Goal: Information Seeking & Learning: Find specific page/section

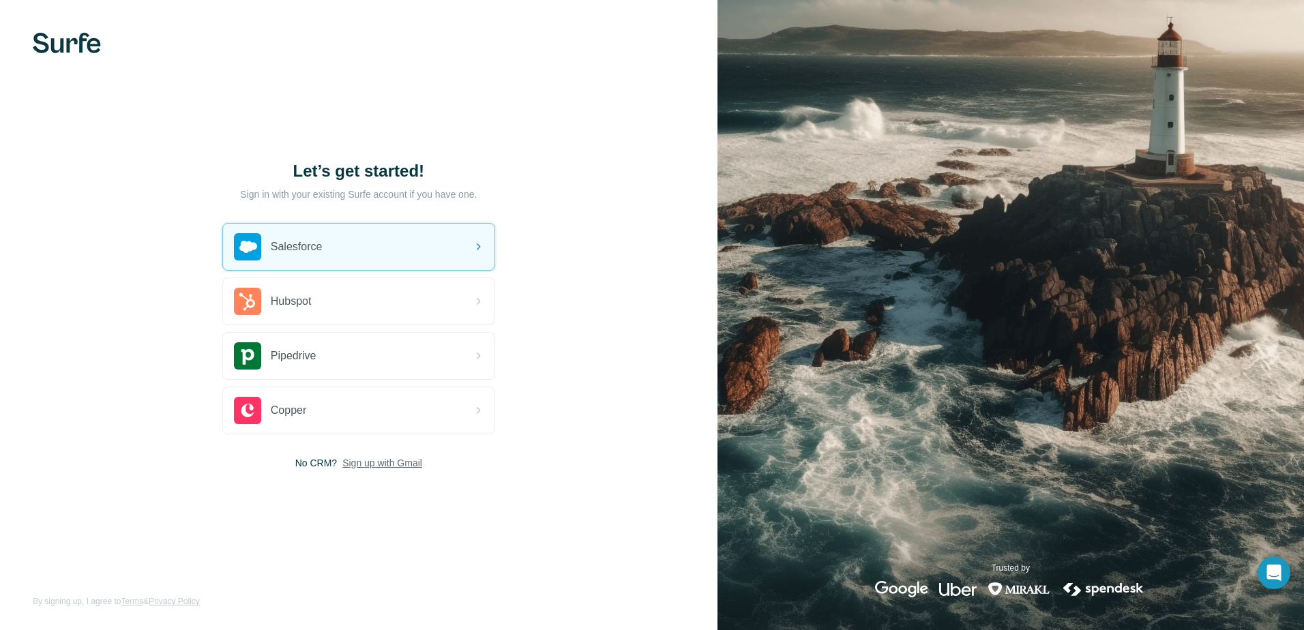
click at [356, 465] on span "Sign up with Gmail" at bounding box center [382, 463] width 80 height 14
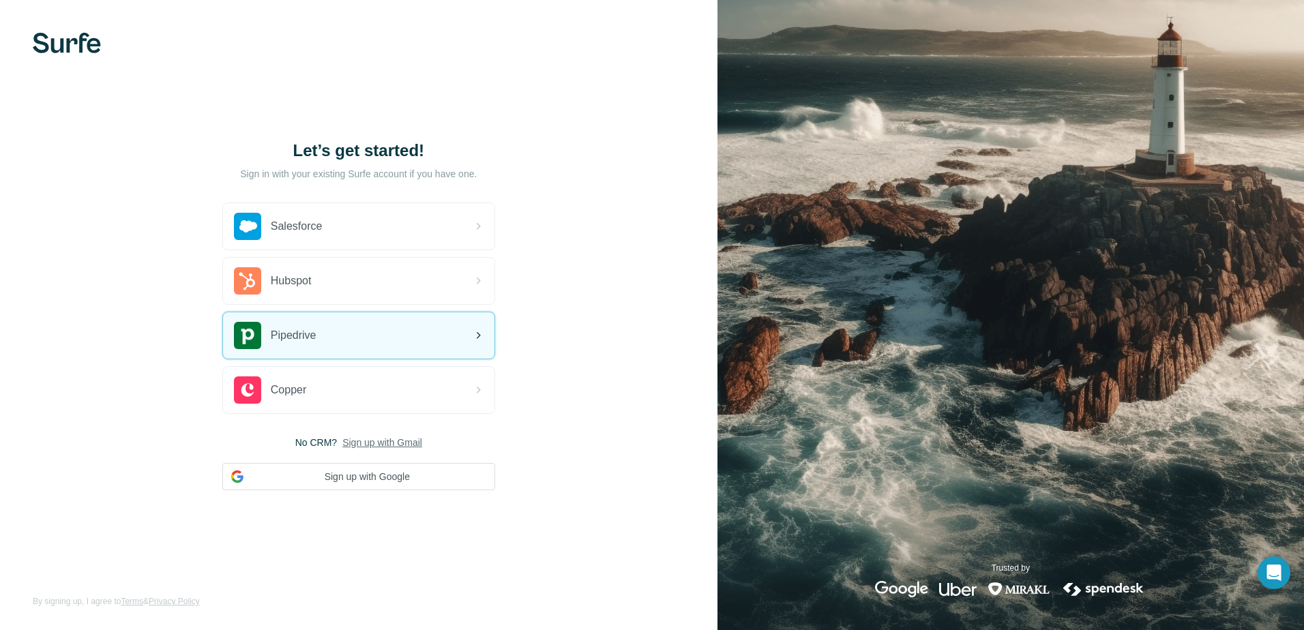
click at [258, 353] on div "Pipedrive" at bounding box center [359, 335] width 272 height 46
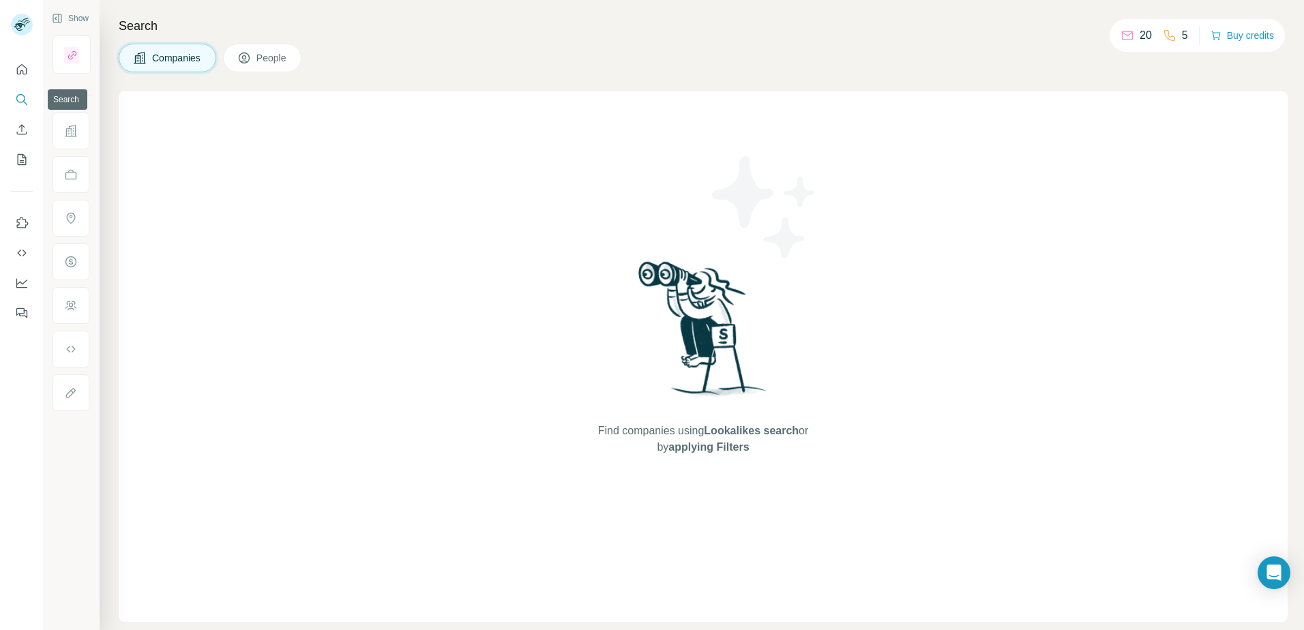
click at [20, 98] on icon "Search" at bounding box center [22, 100] width 14 height 14
click at [257, 63] on button "People" at bounding box center [262, 58] width 79 height 29
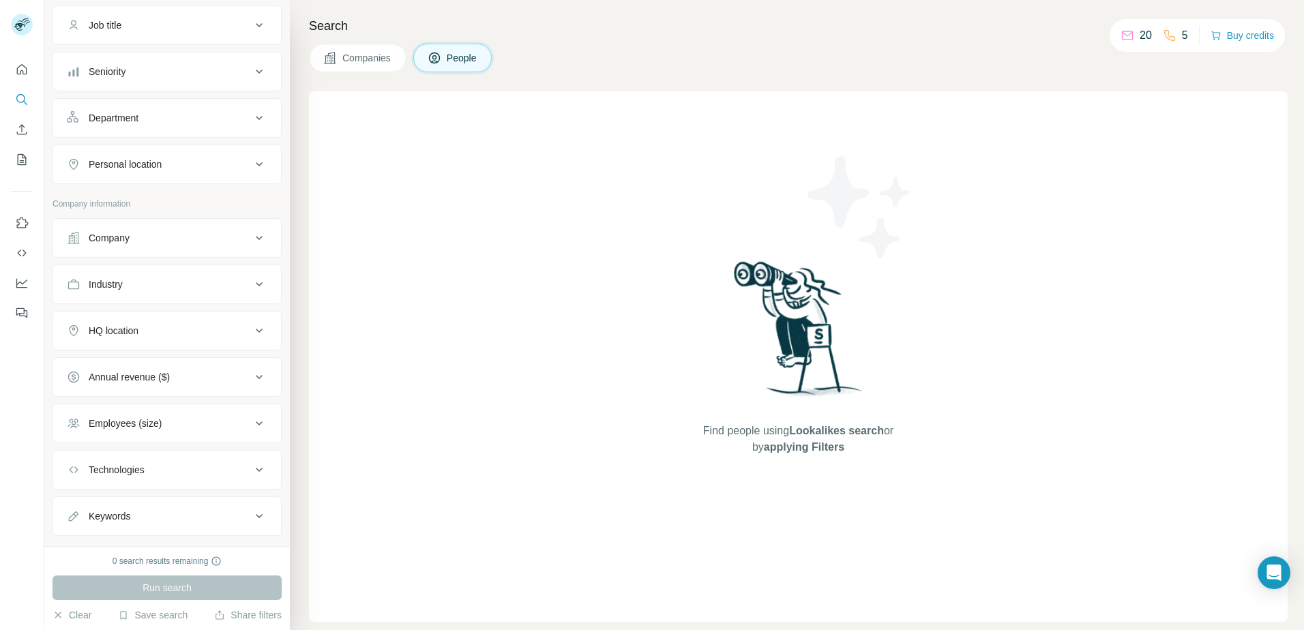
scroll to position [132, 0]
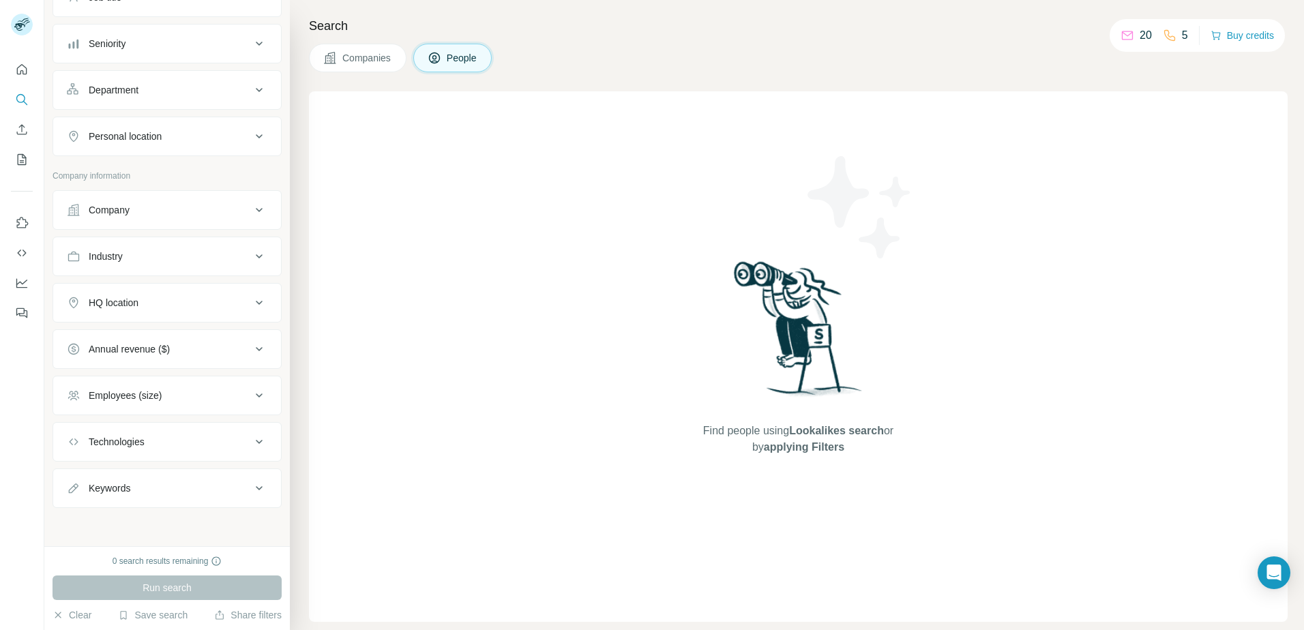
click at [162, 396] on div "Employees (size)" at bounding box center [125, 396] width 73 height 14
click at [76, 501] on icon at bounding box center [75, 501] width 16 height 16
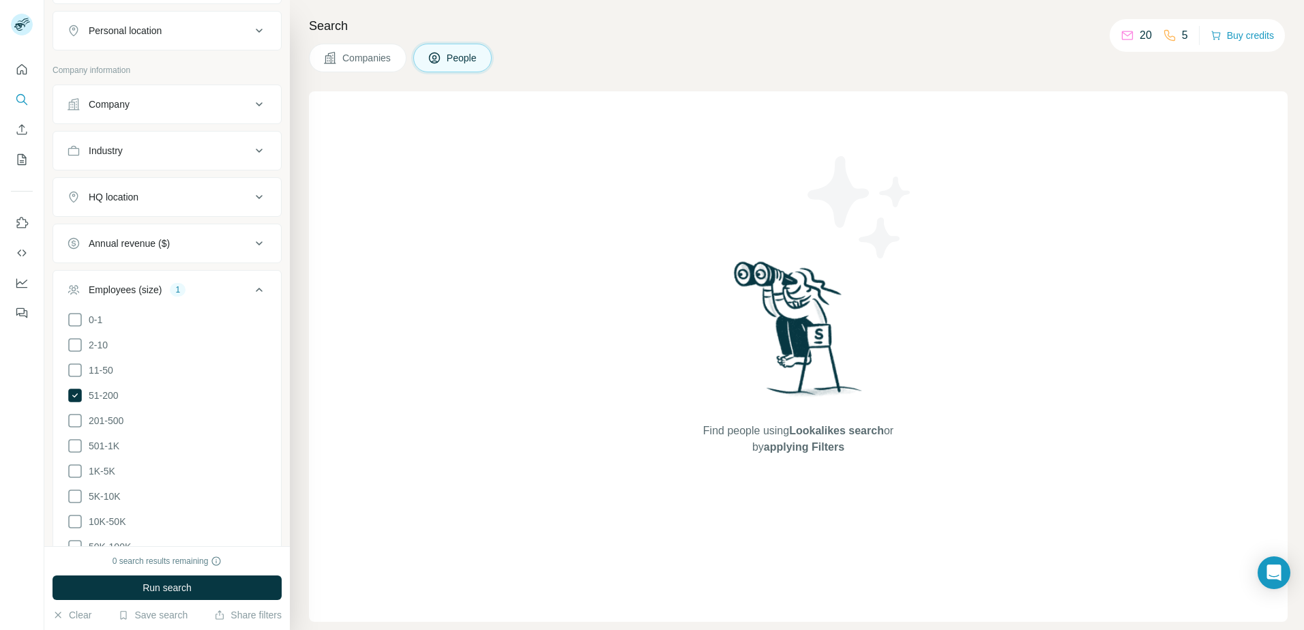
scroll to position [268, 0]
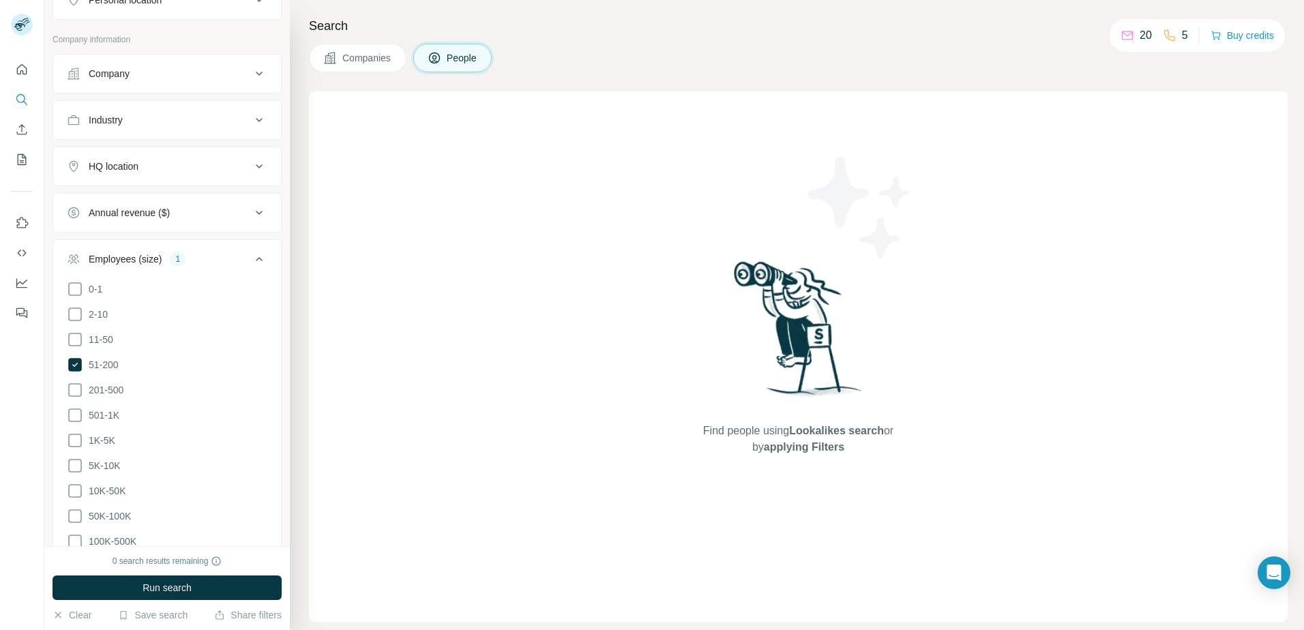
click at [188, 121] on div "Industry" at bounding box center [159, 120] width 184 height 14
click at [177, 151] on input at bounding box center [160, 154] width 169 height 15
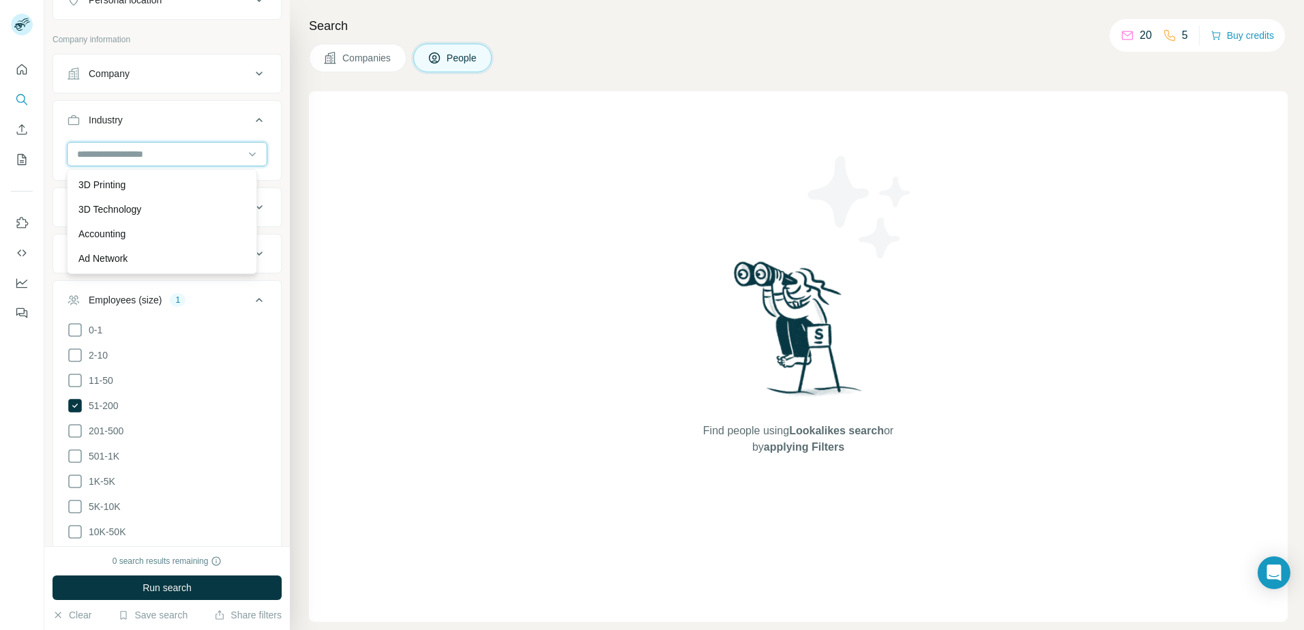
click at [169, 152] on input at bounding box center [160, 154] width 169 height 15
click at [163, 154] on input at bounding box center [160, 154] width 169 height 15
click at [156, 154] on input at bounding box center [160, 154] width 169 height 15
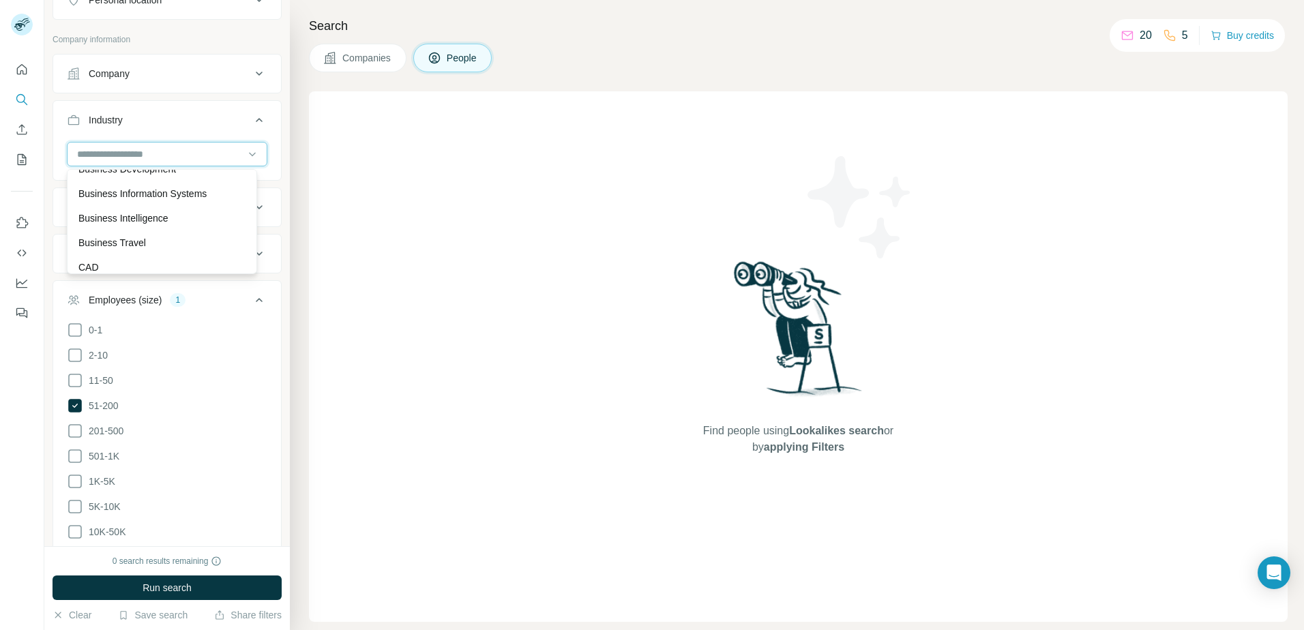
click at [194, 158] on input at bounding box center [160, 154] width 169 height 15
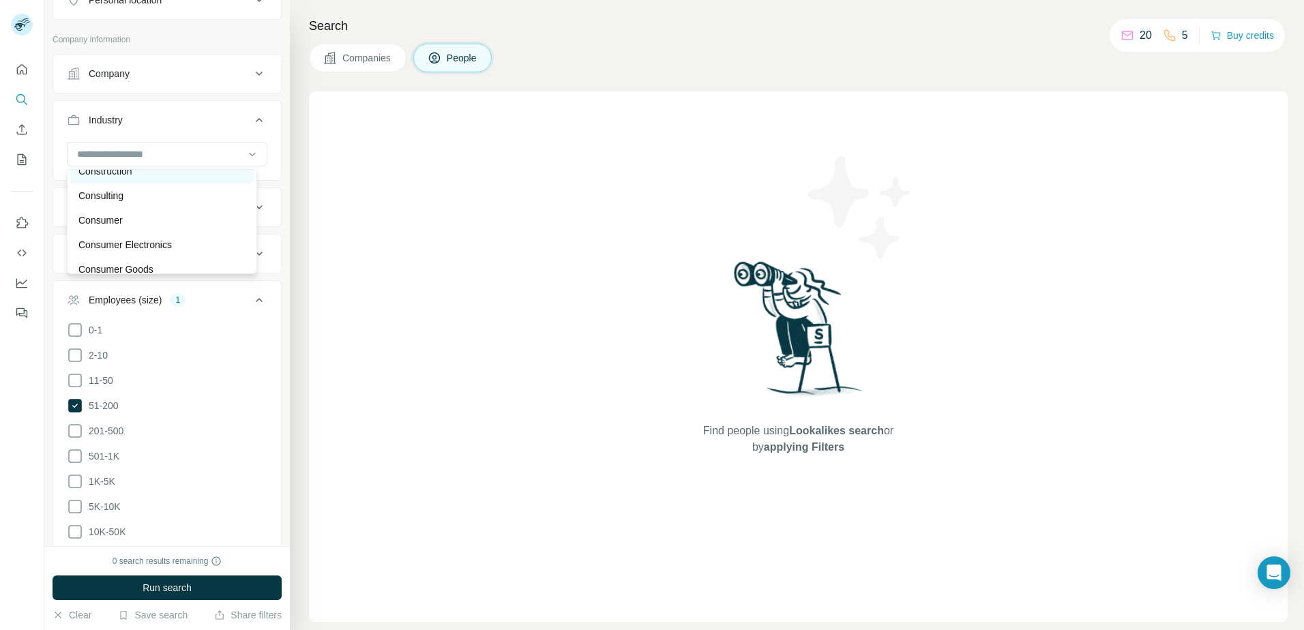
click at [160, 178] on div "Construction" at bounding box center [161, 171] width 167 height 14
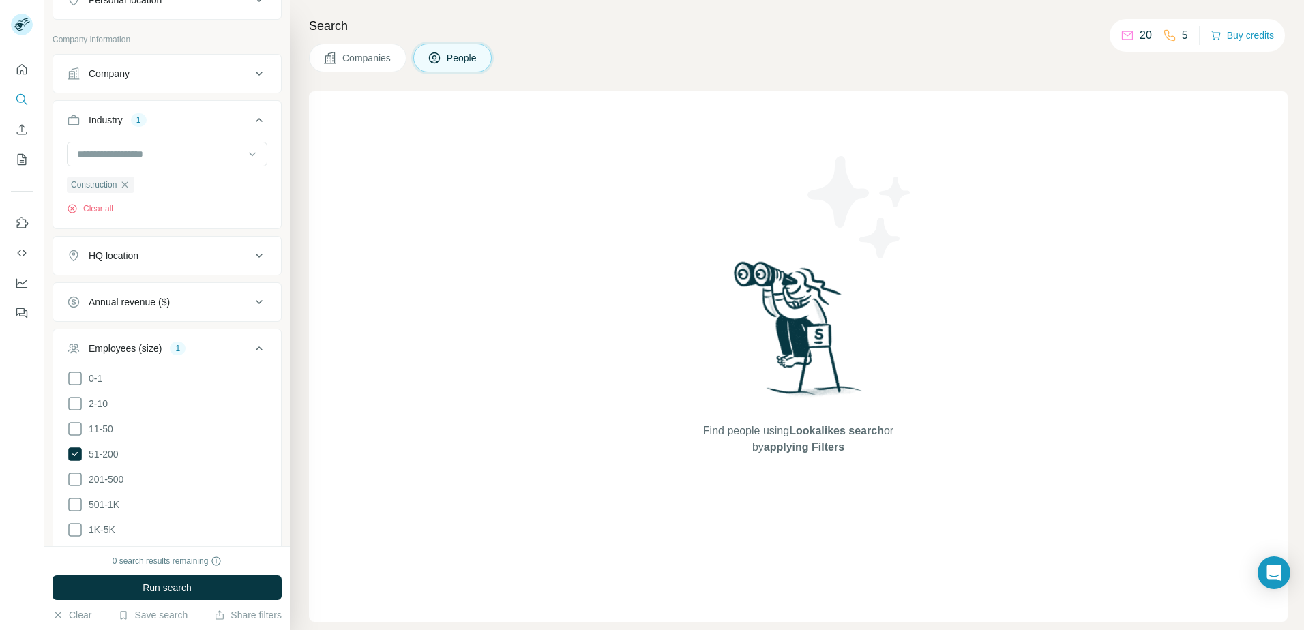
click at [158, 264] on button "HQ location" at bounding box center [167, 255] width 228 height 33
click at [147, 291] on input "text" at bounding box center [167, 290] width 201 height 25
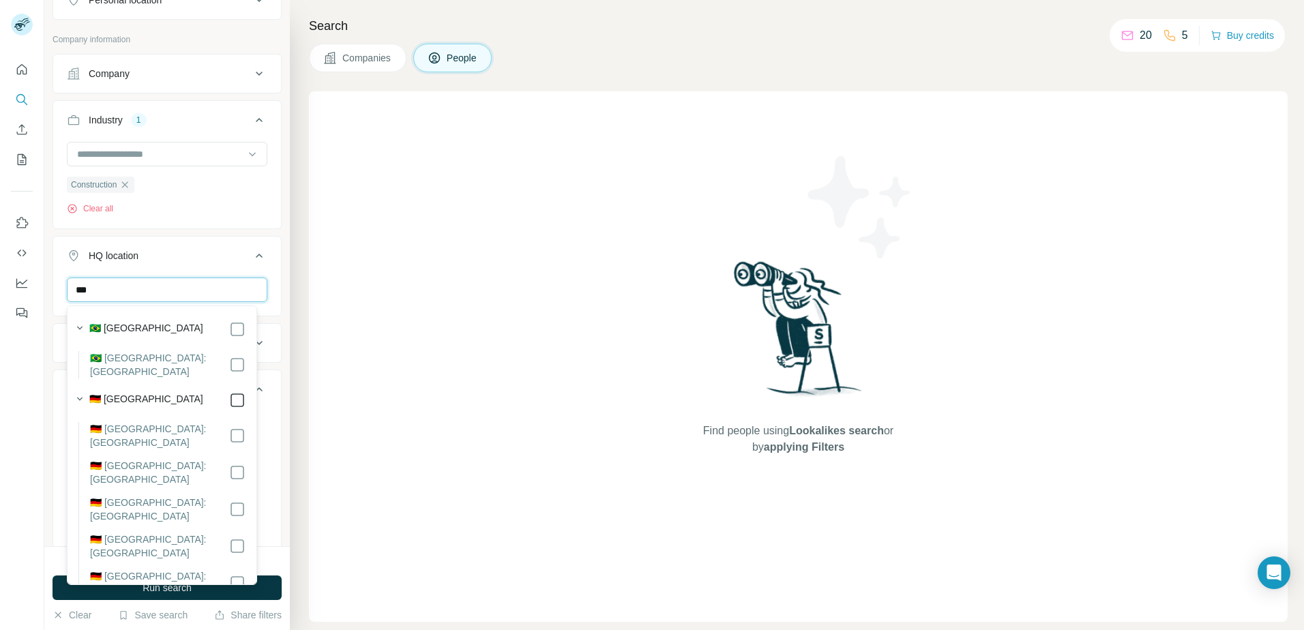
type input "***"
click at [275, 350] on div "New search Hide Company lookalikes Personal information Job title Seniority Dep…" at bounding box center [167, 273] width 246 height 546
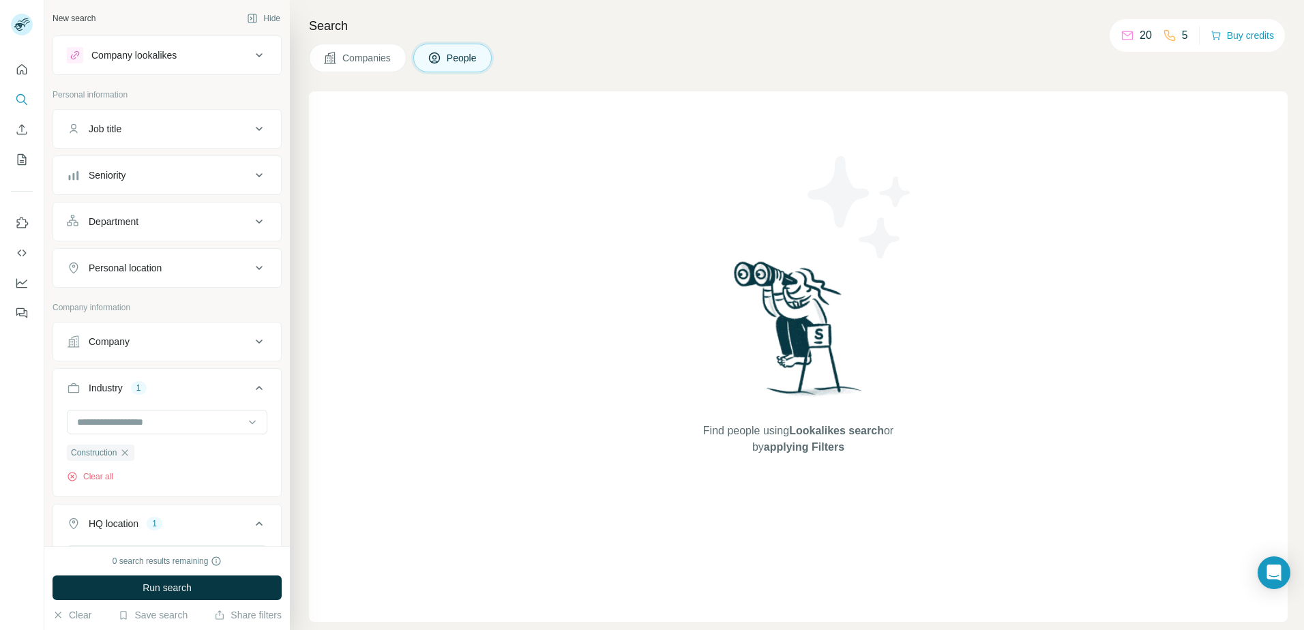
click at [147, 184] on button "Seniority" at bounding box center [167, 175] width 228 height 33
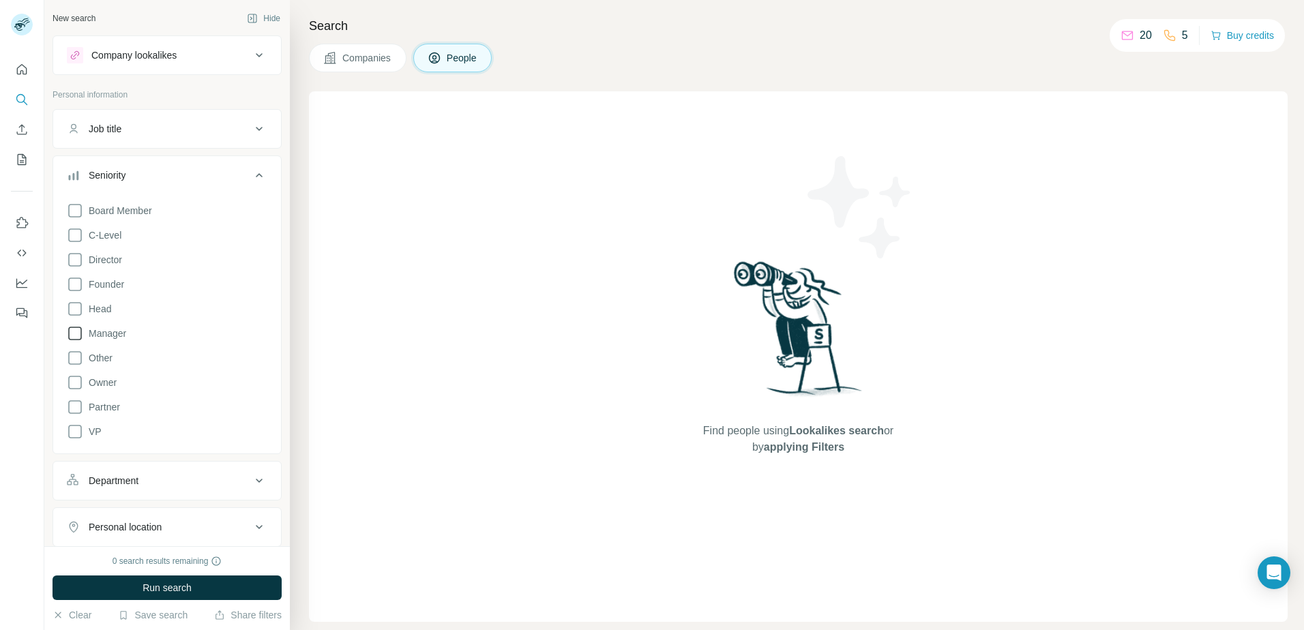
click at [78, 333] on icon at bounding box center [75, 333] width 16 height 16
click at [78, 284] on icon at bounding box center [75, 284] width 16 height 16
click at [75, 260] on icon at bounding box center [75, 260] width 16 height 16
click at [76, 236] on icon at bounding box center [75, 235] width 16 height 16
click at [76, 213] on icon at bounding box center [75, 211] width 16 height 16
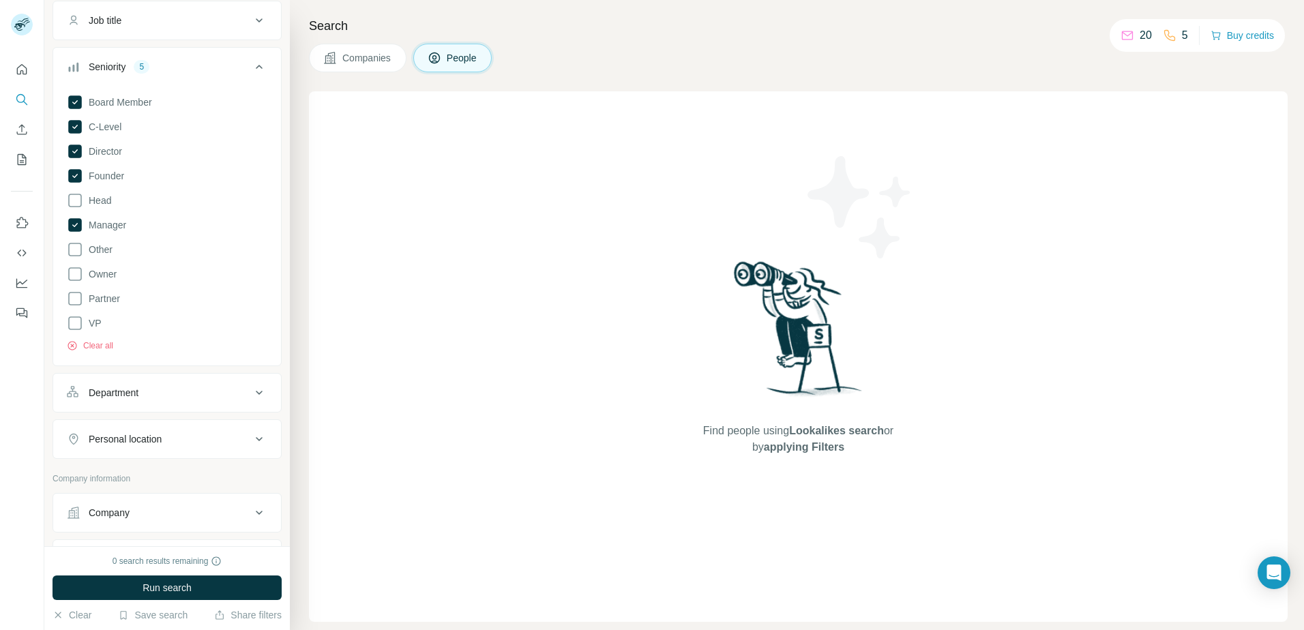
scroll to position [136, 0]
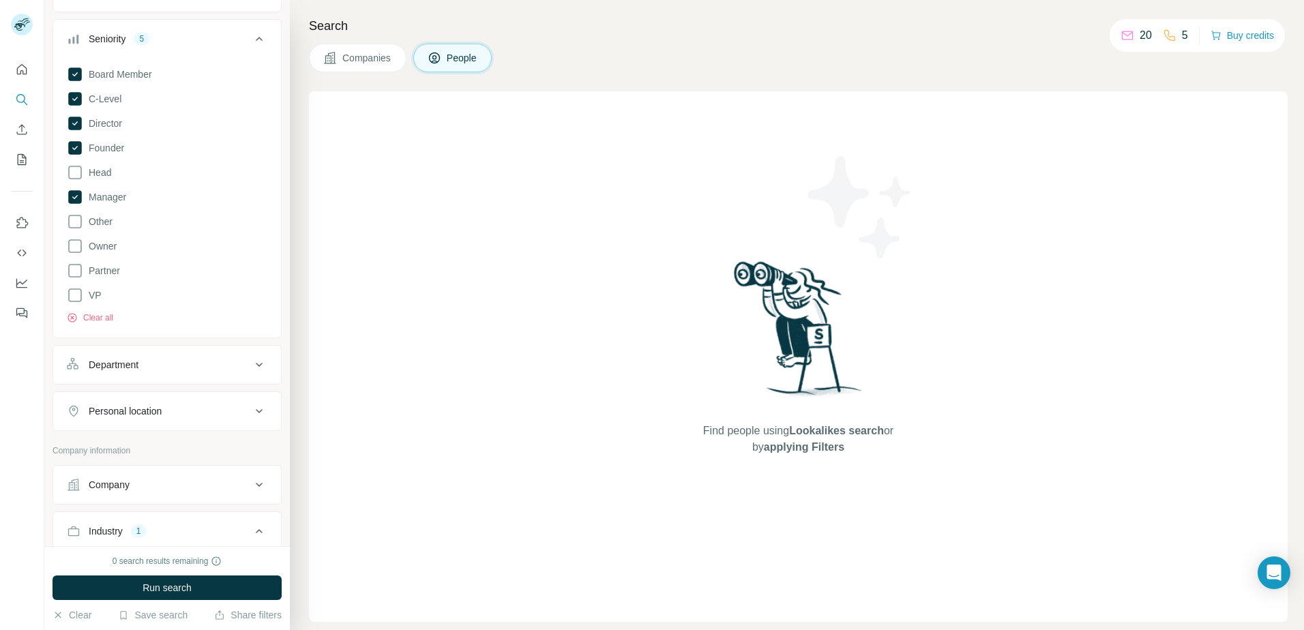
click at [227, 367] on div "Department" at bounding box center [159, 365] width 184 height 14
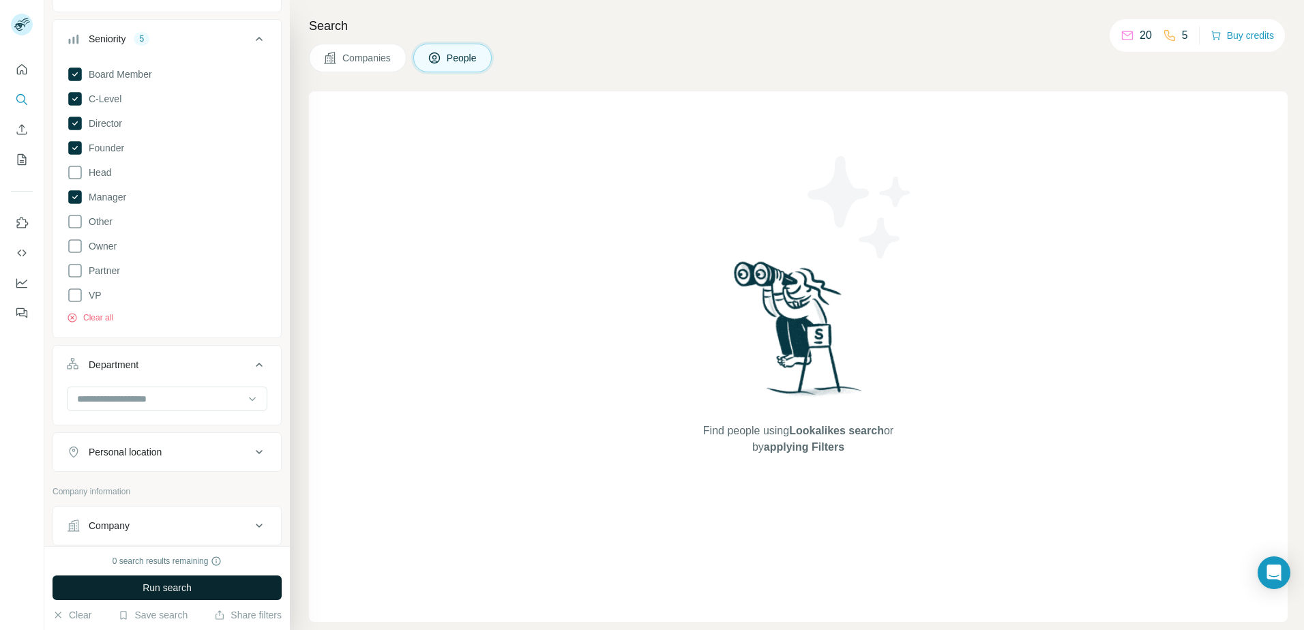
click at [151, 587] on span "Run search" at bounding box center [167, 588] width 49 height 14
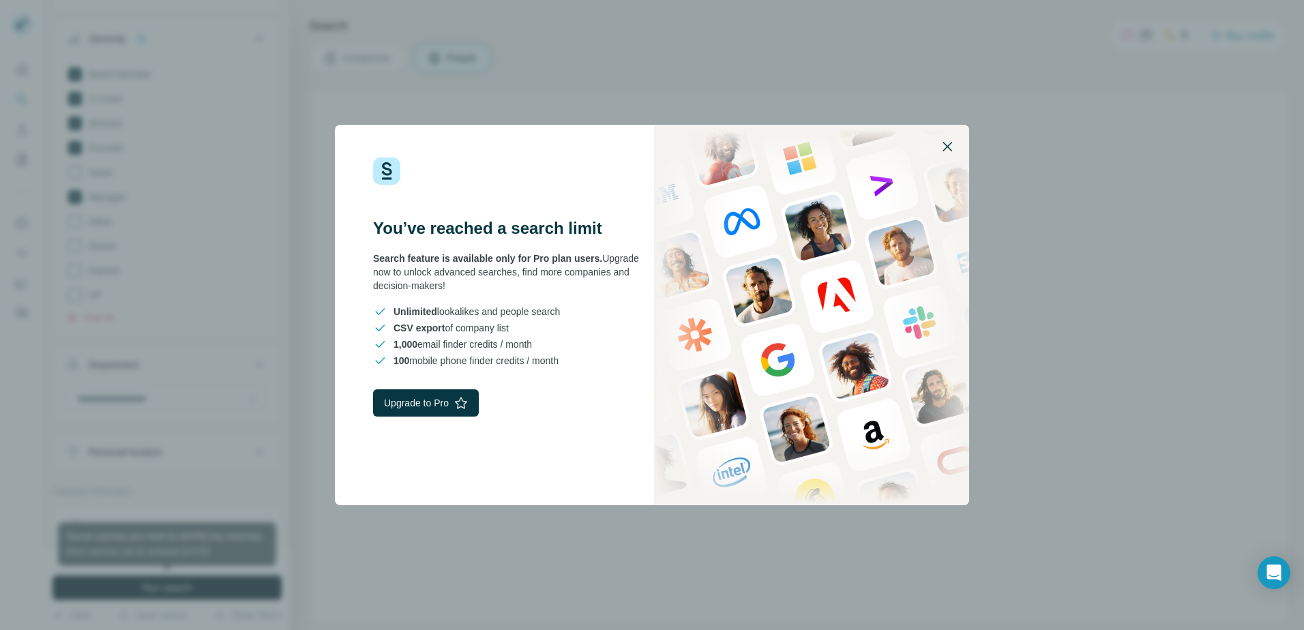
click at [946, 151] on icon "button" at bounding box center [947, 146] width 16 height 16
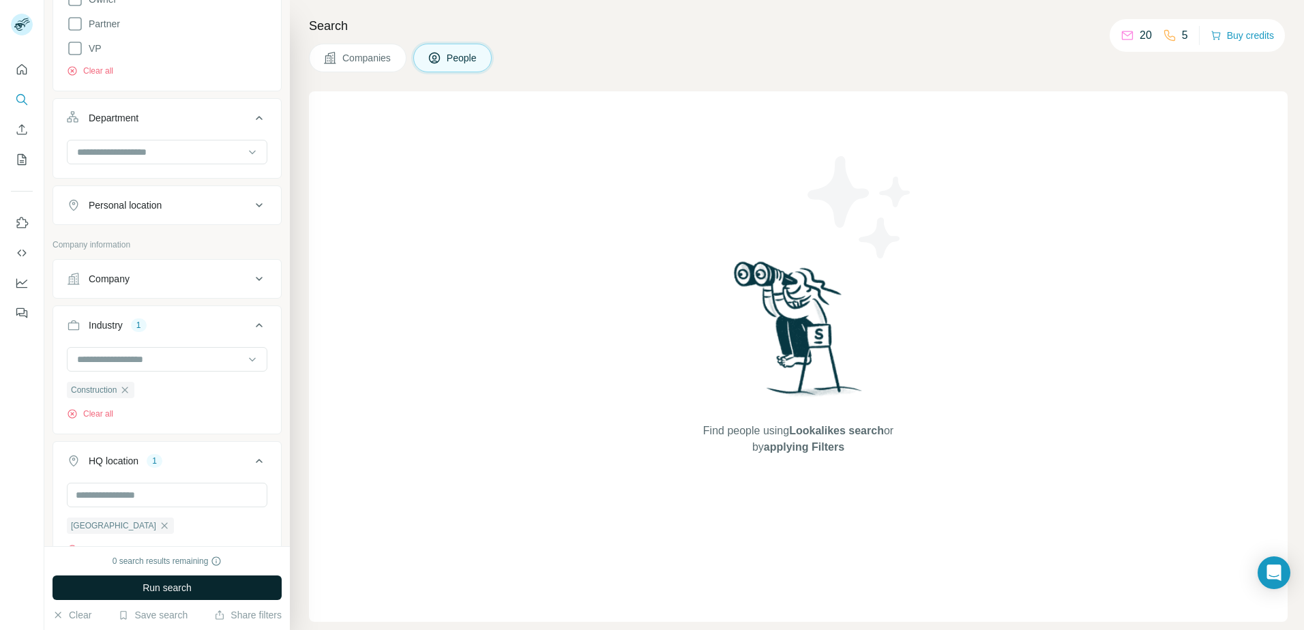
scroll to position [0, 0]
